Goal: Find specific page/section: Find specific page/section

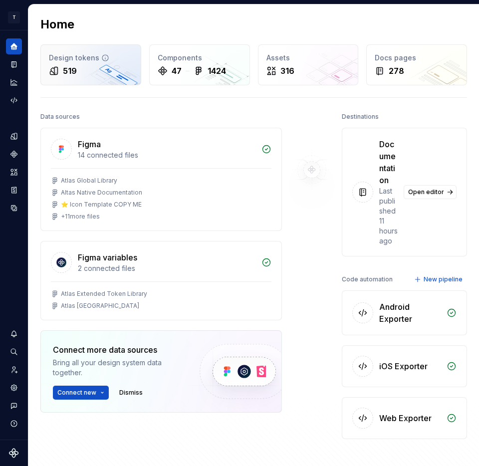
click at [79, 75] on div "519" at bounding box center [91, 71] width 84 height 12
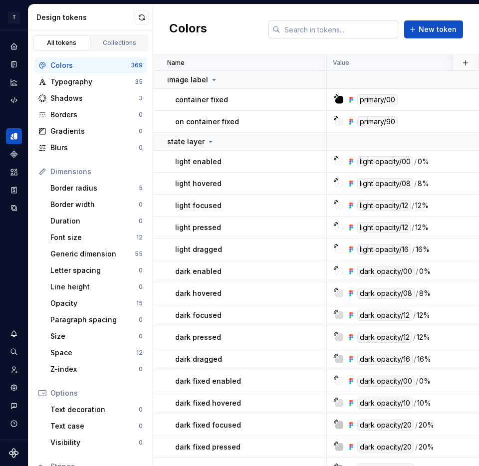
click at [319, 34] on input "text" at bounding box center [339, 29] width 118 height 18
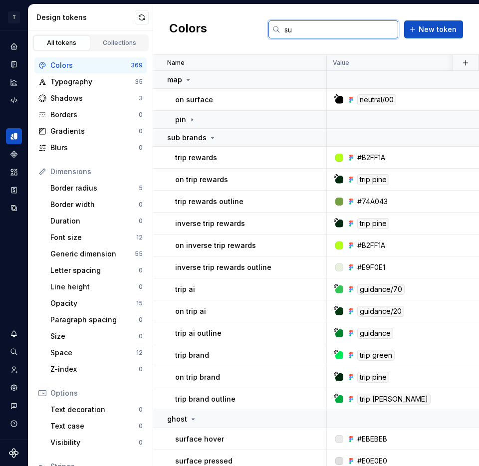
type input "s"
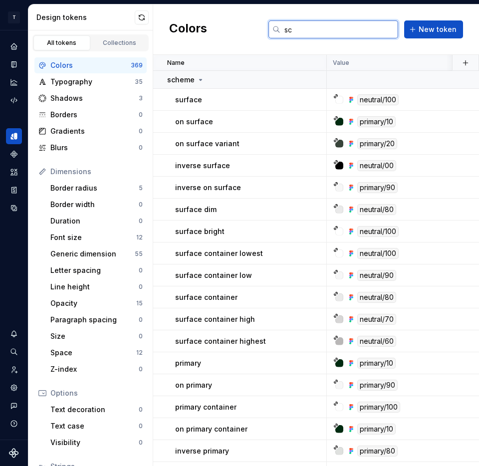
type input "s"
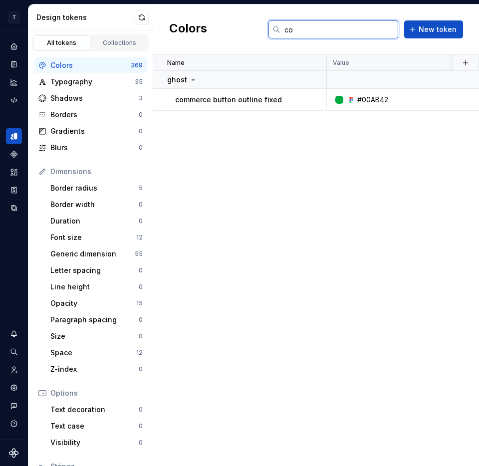
type input "c"
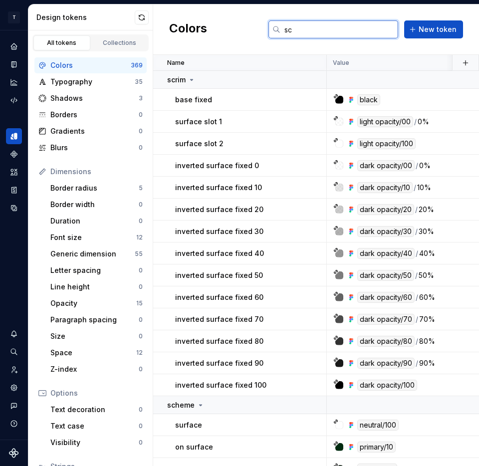
type input "s"
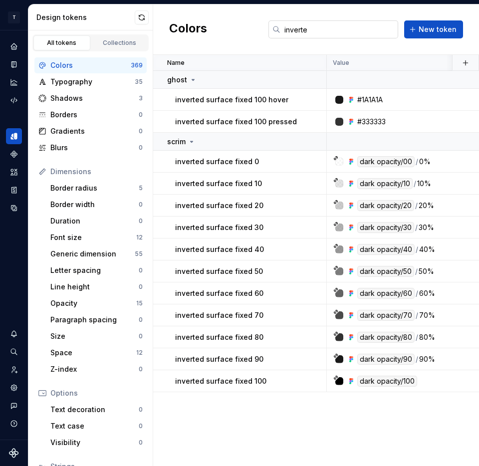
click at [312, 28] on input "inverte" at bounding box center [339, 29] width 118 height 18
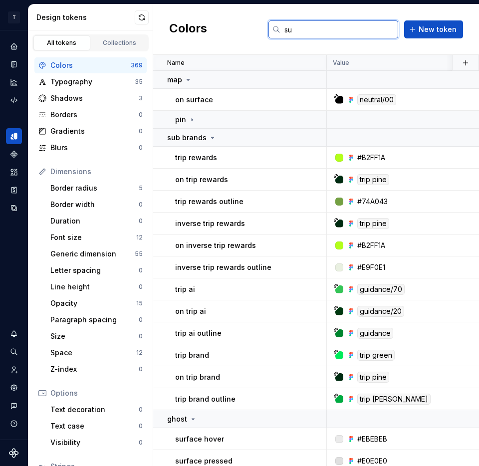
type input "sub"
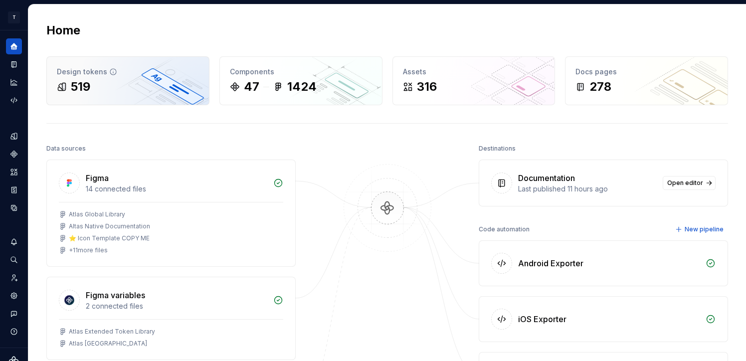
click at [85, 89] on div "519" at bounding box center [80, 87] width 19 height 16
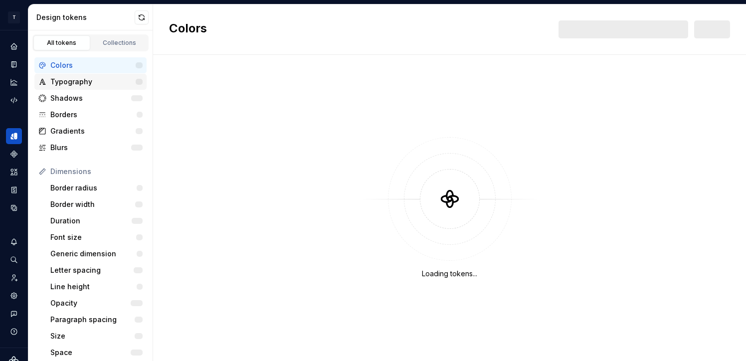
click at [94, 82] on div "Typography" at bounding box center [92, 82] width 85 height 10
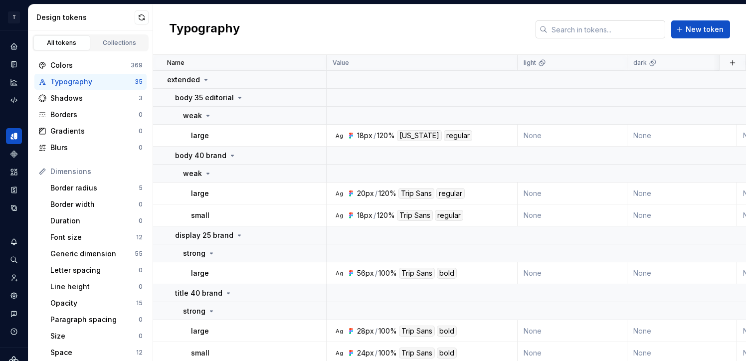
click at [582, 33] on input "text" at bounding box center [607, 29] width 118 height 18
paste input "[URL][DOMAIN_NAME]"
type input "[URL][DOMAIN_NAME]"
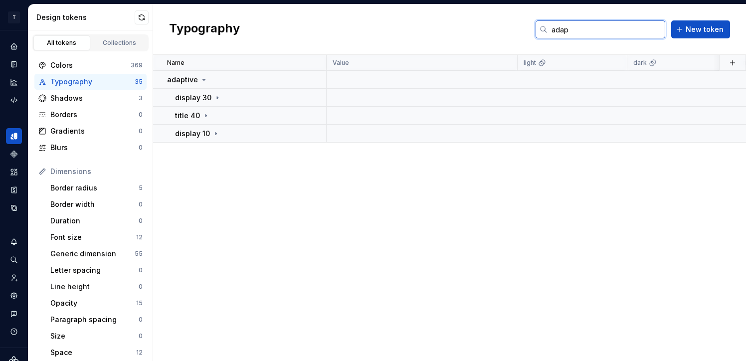
click at [559, 27] on input "adap" at bounding box center [607, 29] width 118 height 18
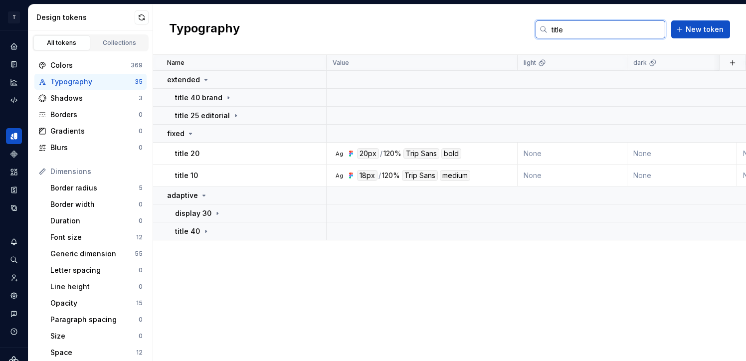
type input "title"
